Goal: Transaction & Acquisition: Purchase product/service

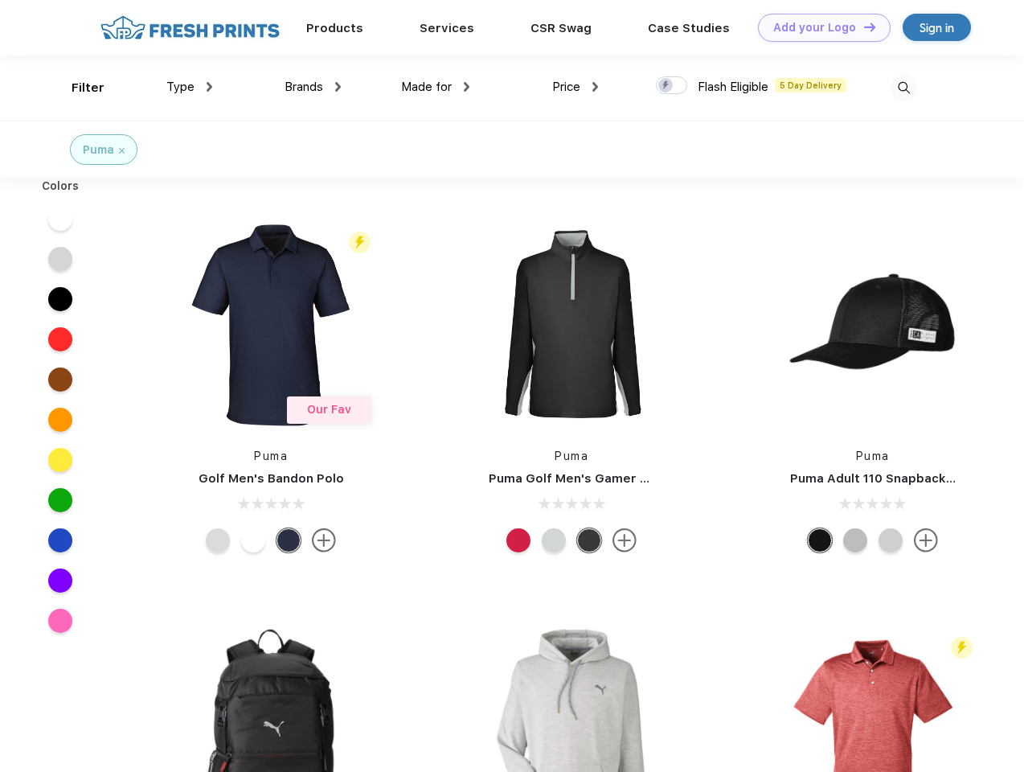
click at [818, 27] on link "Add your Logo Design Tool" at bounding box center [824, 28] width 133 height 28
click at [0, 0] on div "Design Tool" at bounding box center [0, 0] width 0 height 0
click at [862, 27] on link "Add your Logo Design Tool" at bounding box center [824, 28] width 133 height 28
click at [77, 88] on div "Filter" at bounding box center [88, 88] width 33 height 18
click at [190, 87] on span "Type" at bounding box center [180, 87] width 28 height 14
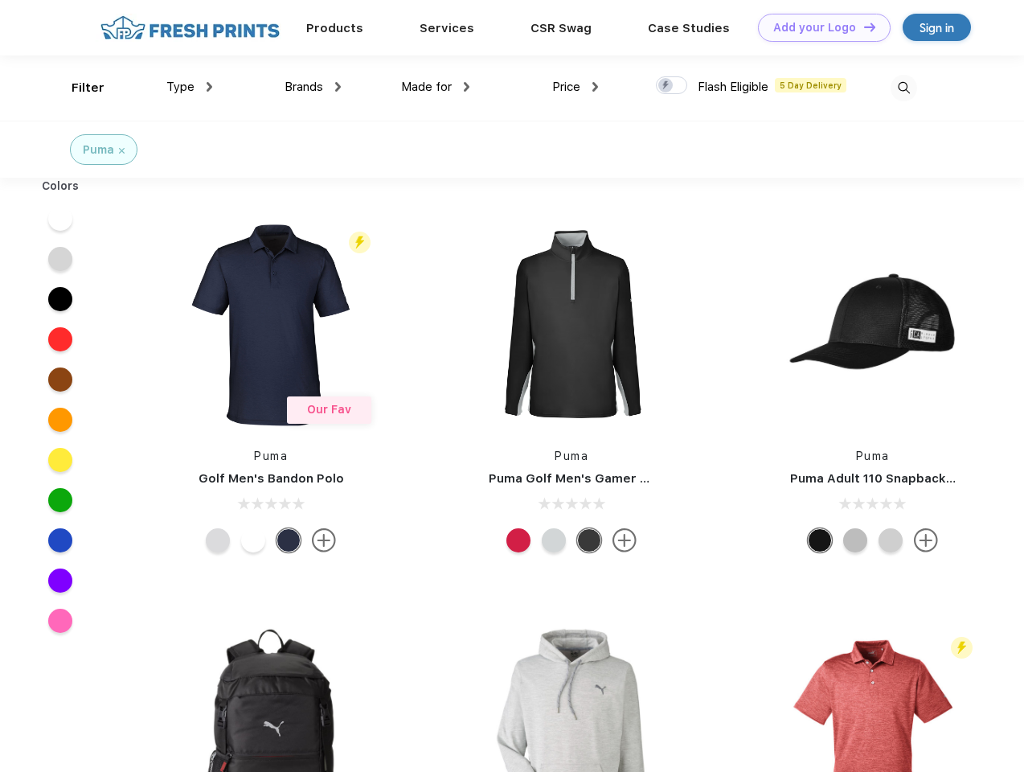
click at [313, 87] on span "Brands" at bounding box center [304, 87] width 39 height 14
click at [436, 87] on span "Made for" at bounding box center [426, 87] width 51 height 14
click at [575, 87] on span "Price" at bounding box center [566, 87] width 28 height 14
click at [672, 86] on div at bounding box center [671, 85] width 31 height 18
click at [666, 86] on input "checkbox" at bounding box center [661, 81] width 10 height 10
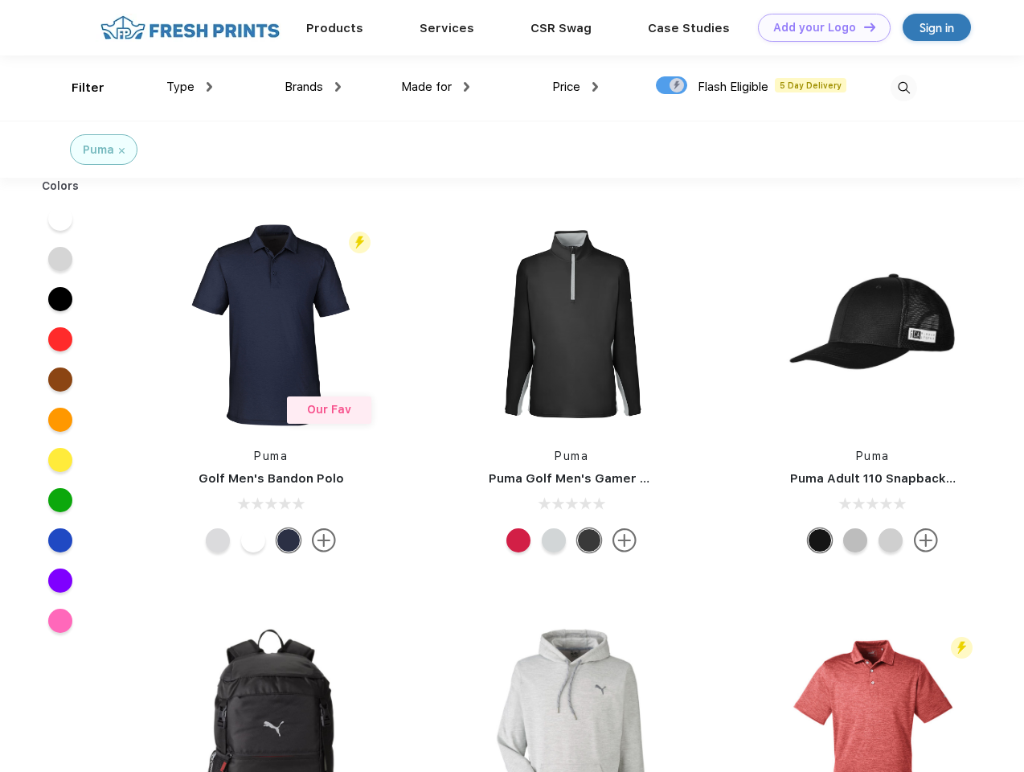
click at [903, 88] on img at bounding box center [904, 88] width 27 height 27
